Goal: Transaction & Acquisition: Purchase product/service

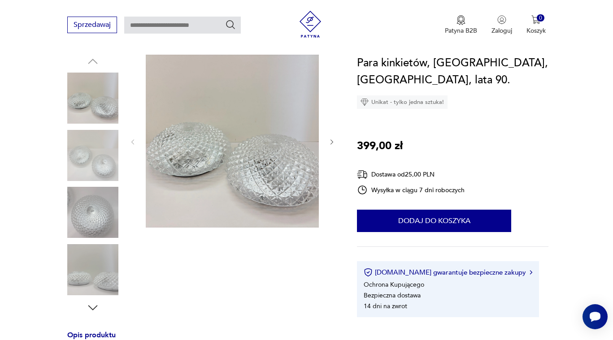
scroll to position [96, 0]
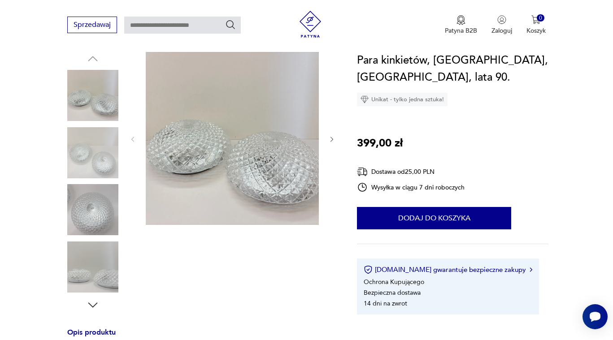
click at [105, 109] on img at bounding box center [92, 95] width 51 height 51
click at [102, 155] on img at bounding box center [92, 152] width 51 height 51
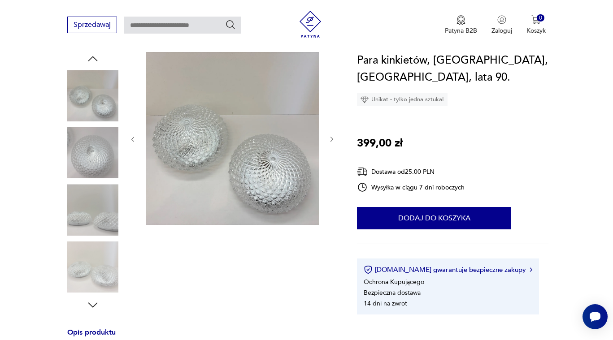
click at [104, 197] on img at bounding box center [92, 209] width 51 height 51
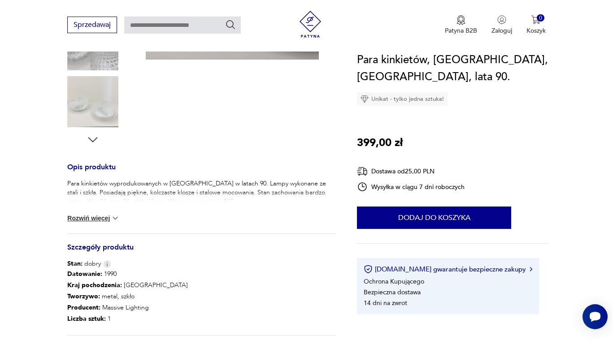
scroll to position [262, 0]
click at [114, 217] on img at bounding box center [115, 217] width 9 height 9
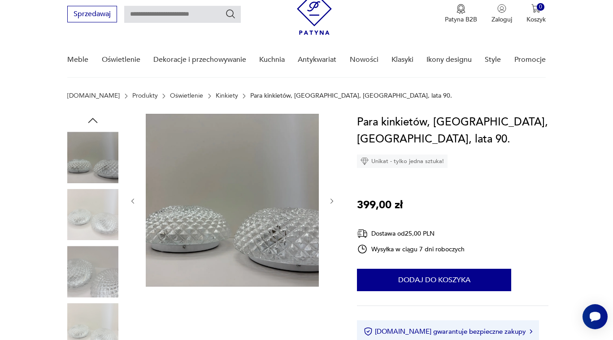
scroll to position [43, 0]
